Goal: Task Accomplishment & Management: Manage account settings

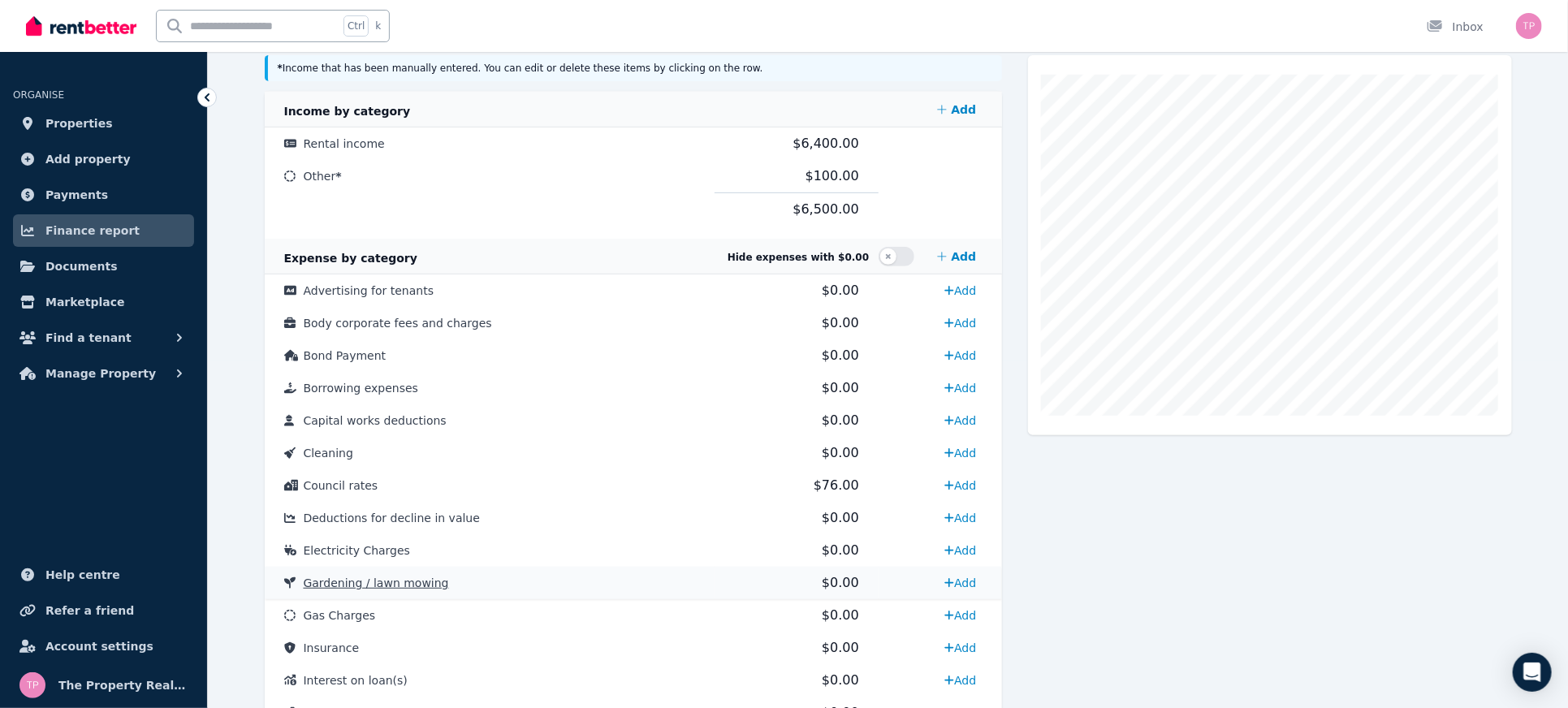
scroll to position [564, 0]
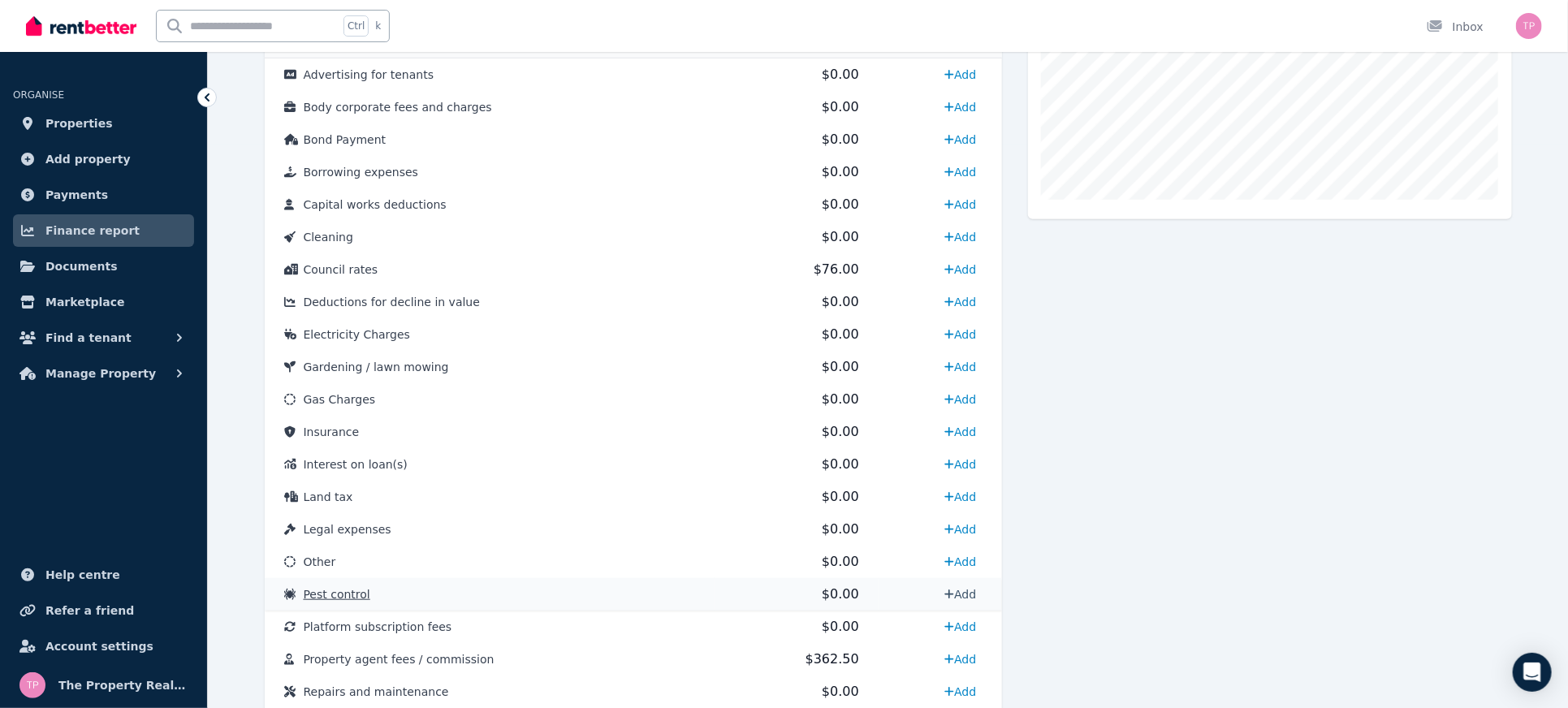
click at [961, 559] on tbody "Income by category Add Rental income $6,400.00 Other * $100.00 $6,500.00 Expens…" at bounding box center [634, 373] width 739 height 996
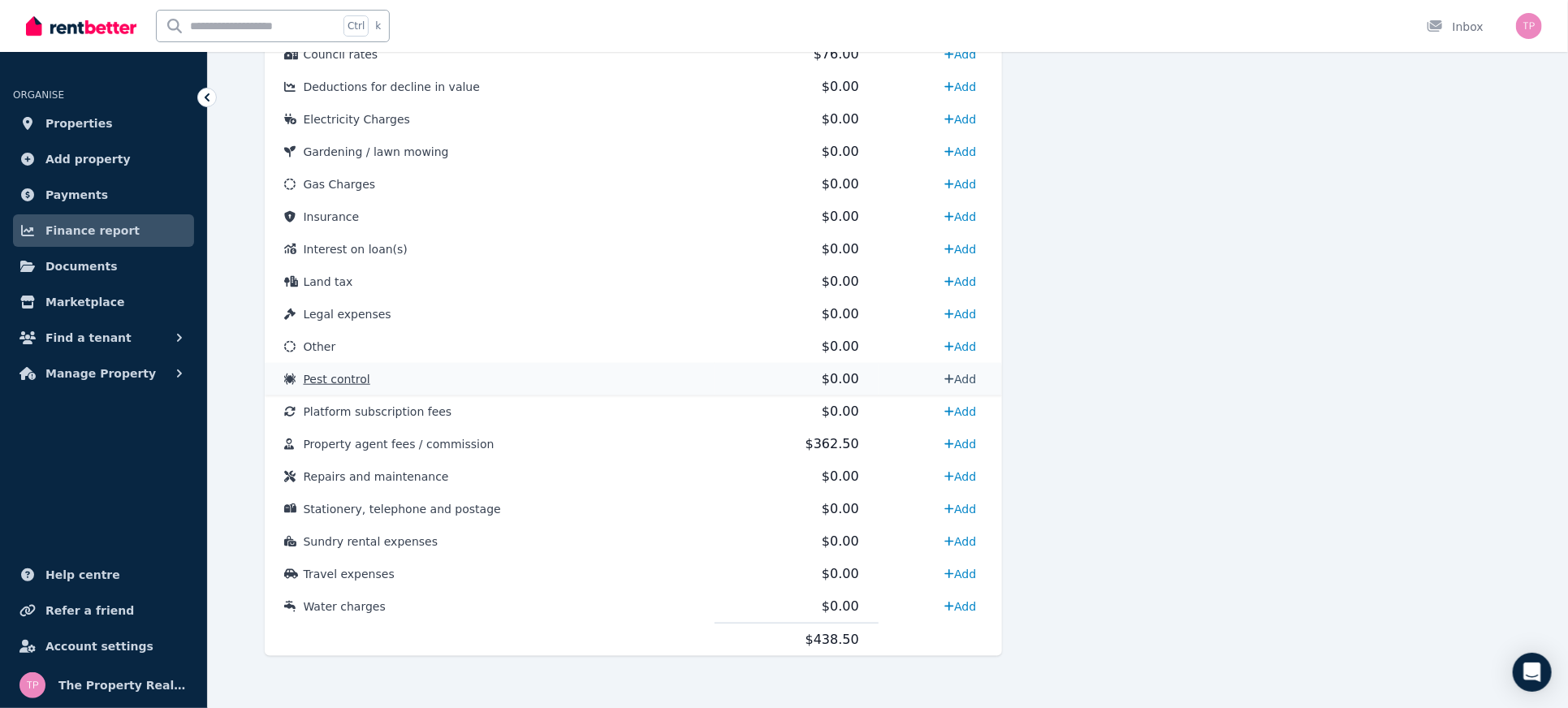
scroll to position [781, 0]
click at [960, 344] on link "Add" at bounding box center [960, 346] width 45 height 26
select select "**********"
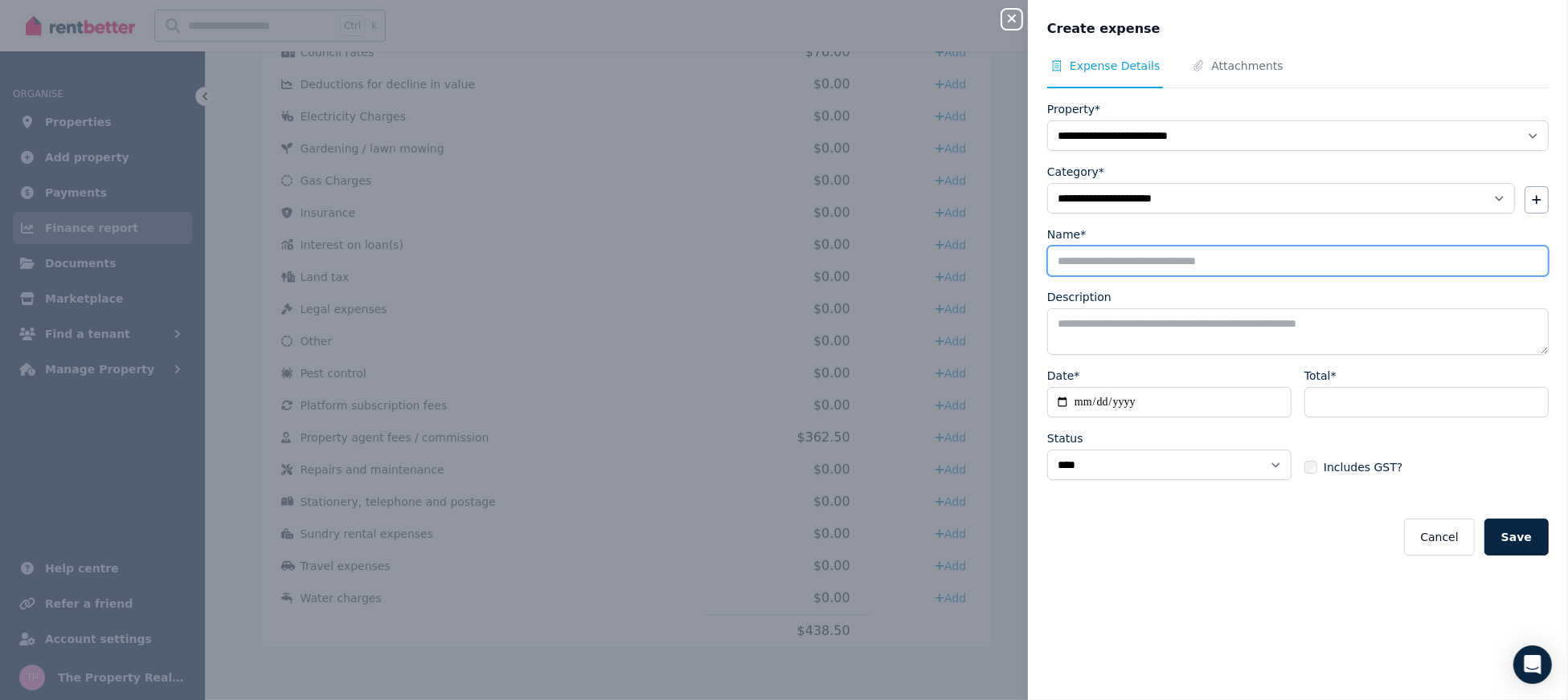
click at [1160, 254] on input "Name*" at bounding box center [1297, 261] width 501 height 31
type input "*"
click at [1013, 19] on icon "button" at bounding box center [1012, 19] width 8 height 8
select select
